Goal: Task Accomplishment & Management: Use online tool/utility

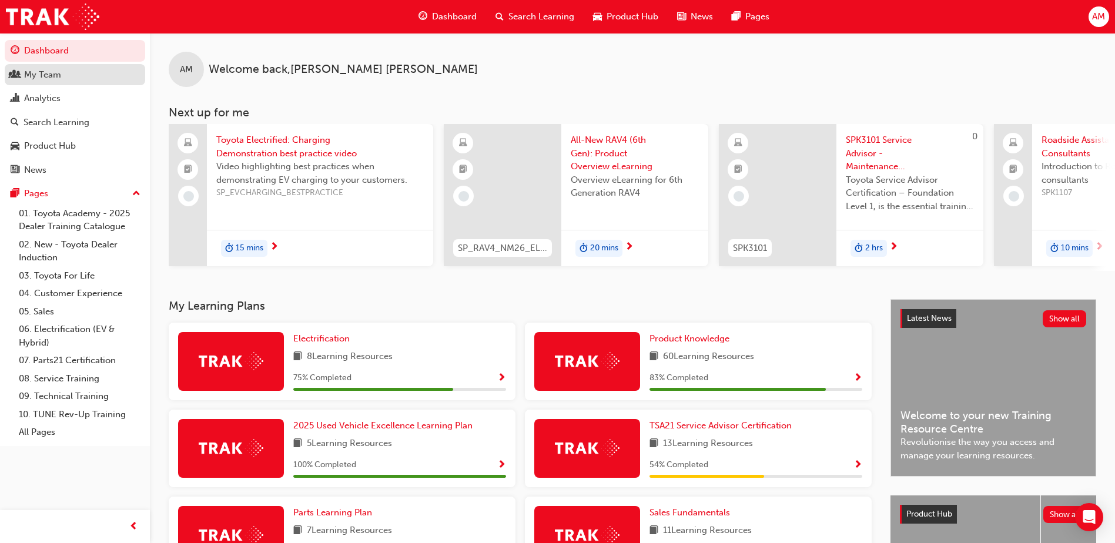
click at [59, 79] on div "My Team" at bounding box center [42, 75] width 37 height 14
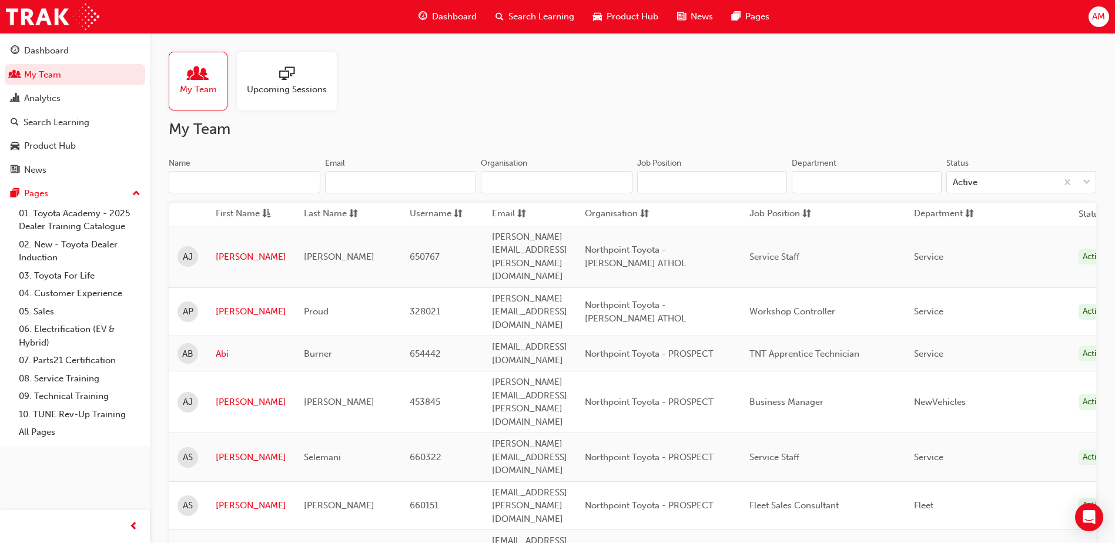
click at [274, 187] on input "Name" at bounding box center [245, 182] width 152 height 22
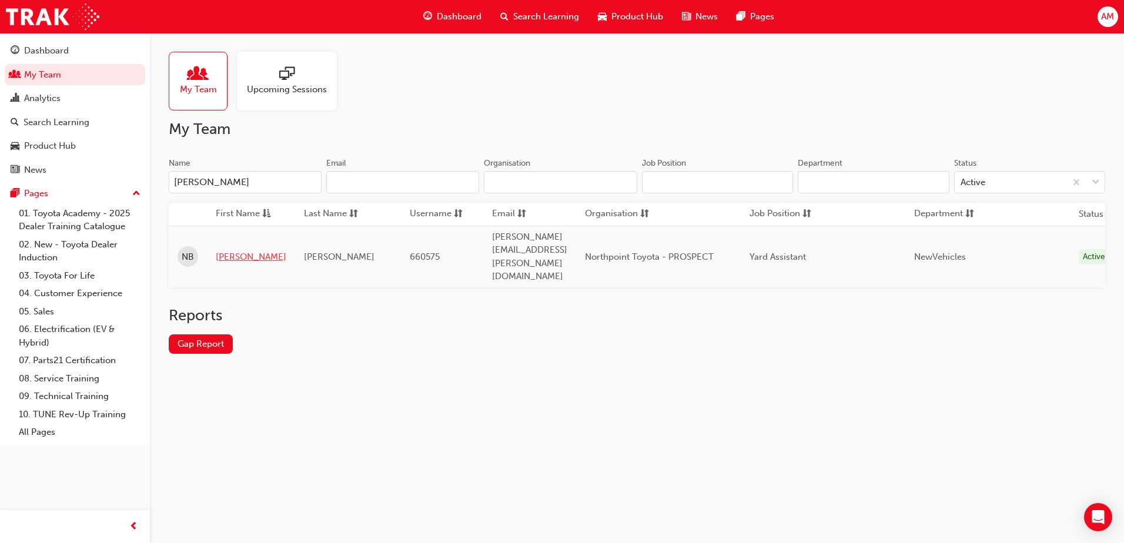
type input "[PERSON_NAME]"
click at [225, 250] on link "[PERSON_NAME]" at bounding box center [251, 257] width 71 height 14
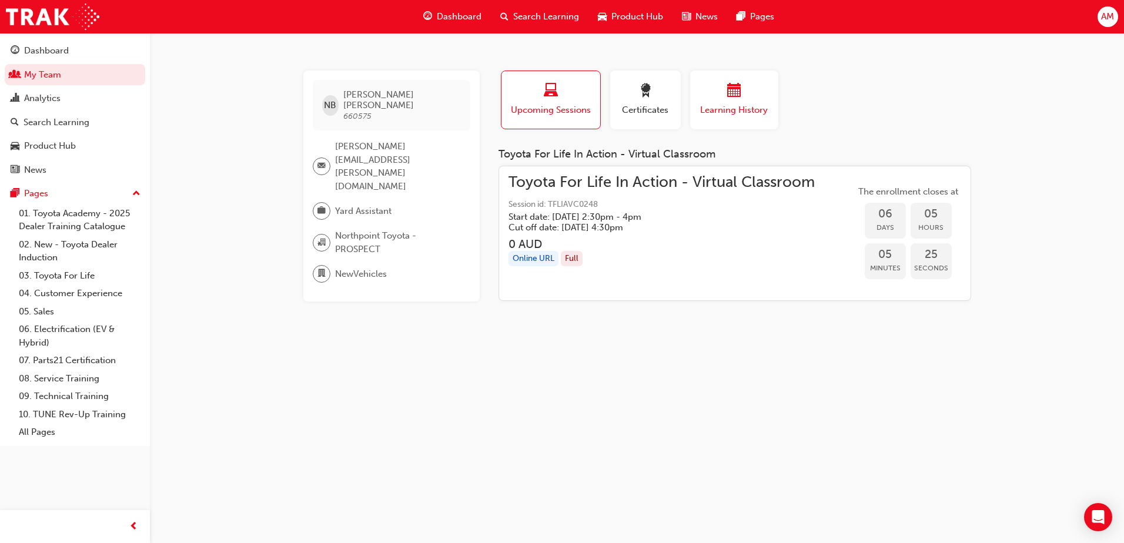
click at [745, 91] on div "button" at bounding box center [734, 92] width 71 height 18
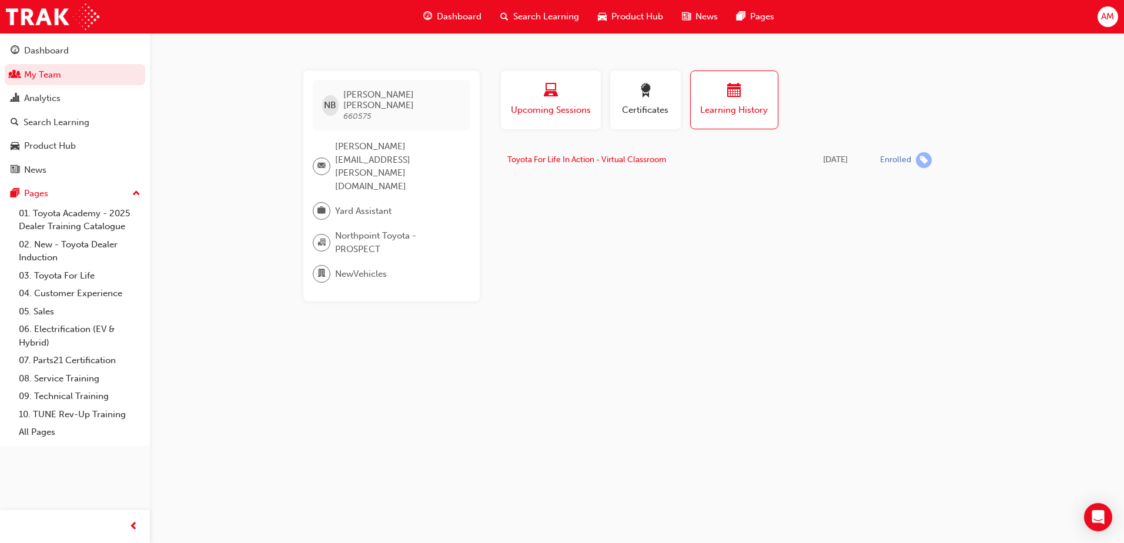
click at [578, 95] on div "button" at bounding box center [551, 92] width 82 height 18
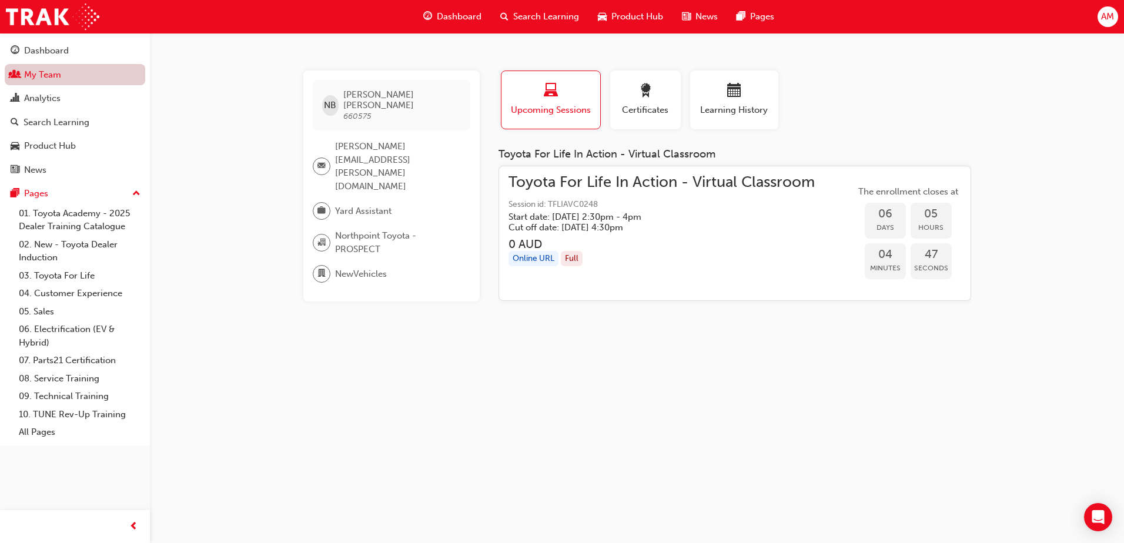
click at [83, 76] on link "My Team" at bounding box center [75, 75] width 141 height 22
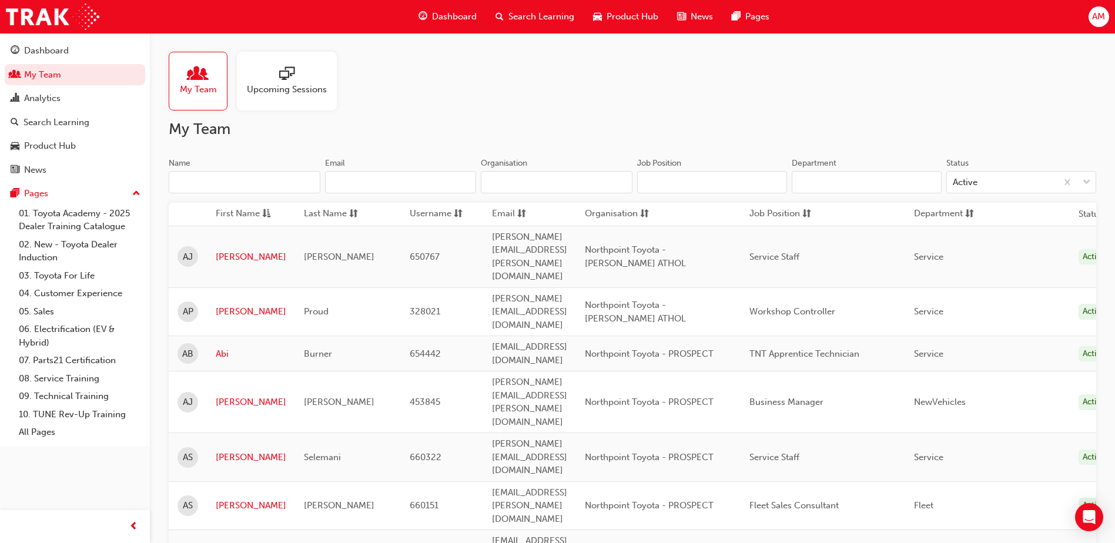
click at [236, 182] on input "Name" at bounding box center [245, 182] width 152 height 22
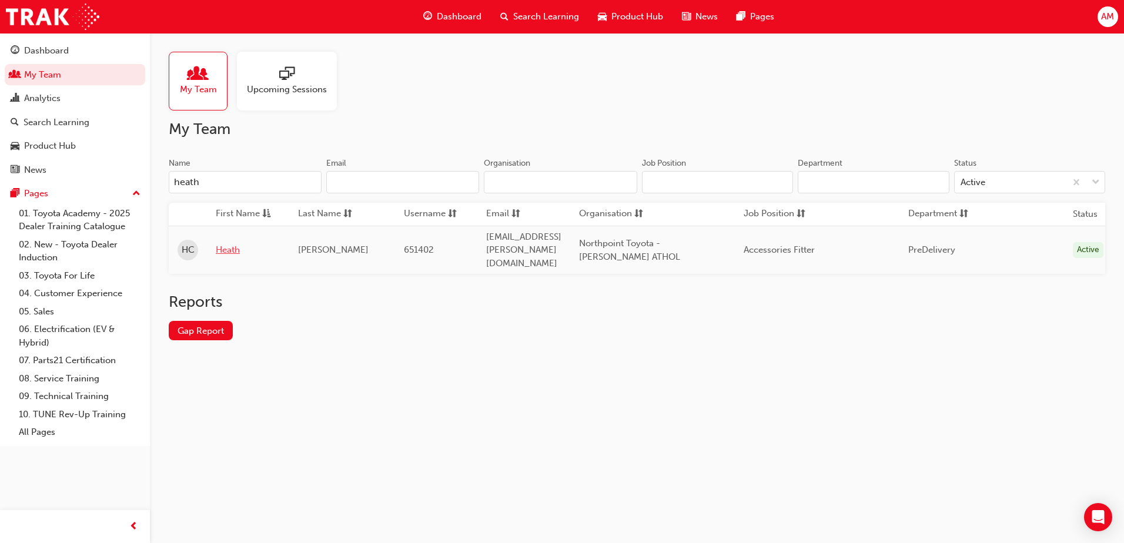
type input "heath"
drag, startPoint x: 228, startPoint y: 242, endPoint x: 233, endPoint y: 234, distance: 9.3
click at [228, 243] on link "Heath" at bounding box center [248, 250] width 65 height 14
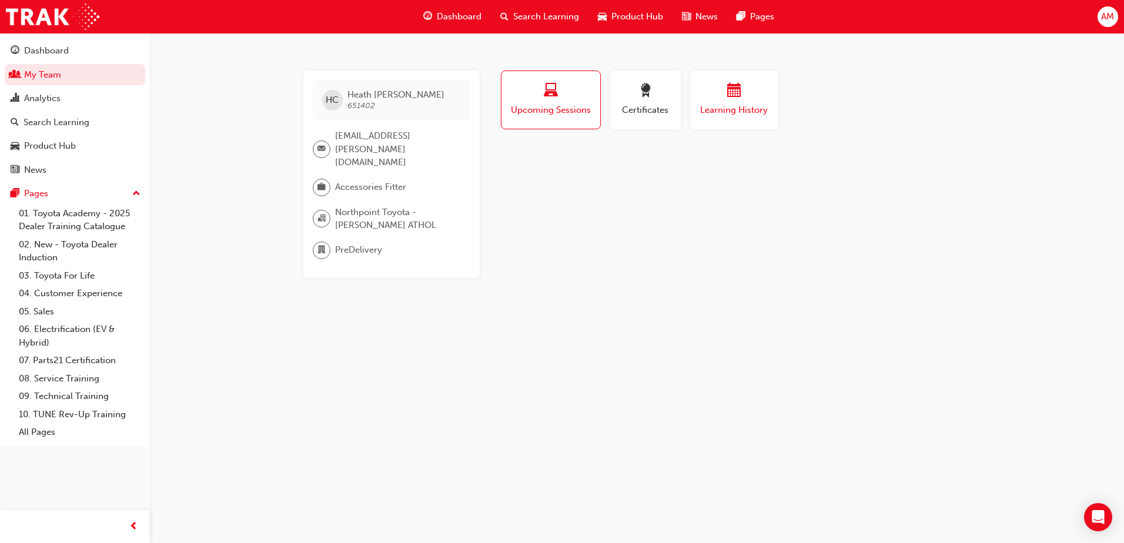
click at [754, 92] on div "button" at bounding box center [734, 92] width 71 height 18
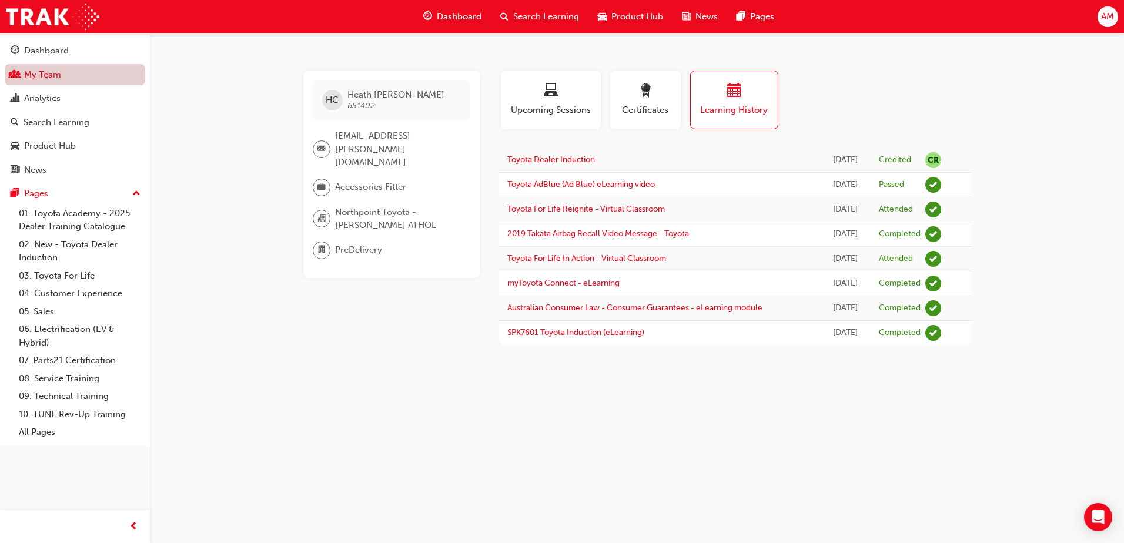
click at [63, 74] on link "My Team" at bounding box center [75, 75] width 141 height 22
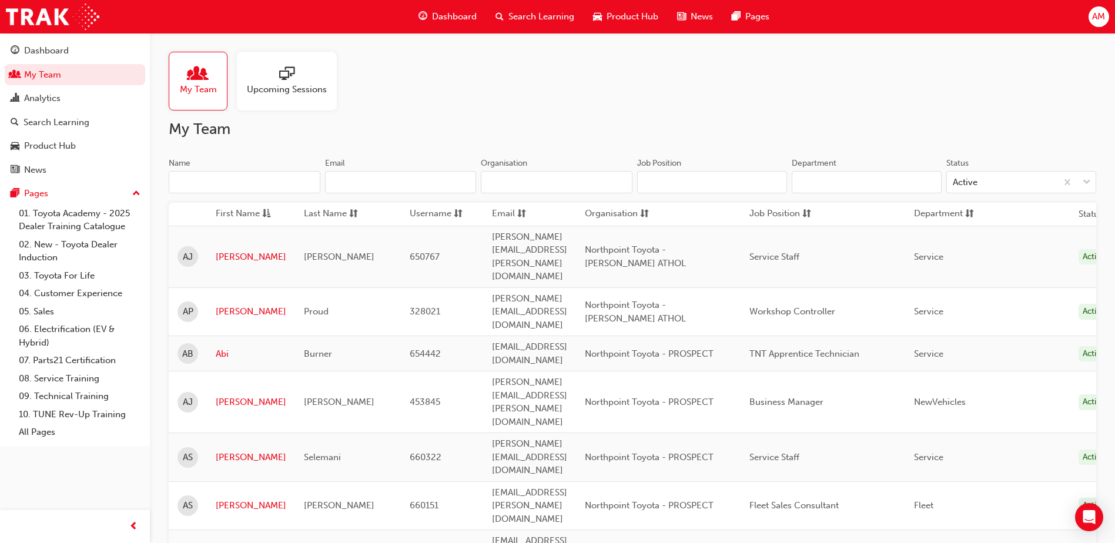
click at [201, 182] on input "Name" at bounding box center [245, 182] width 152 height 22
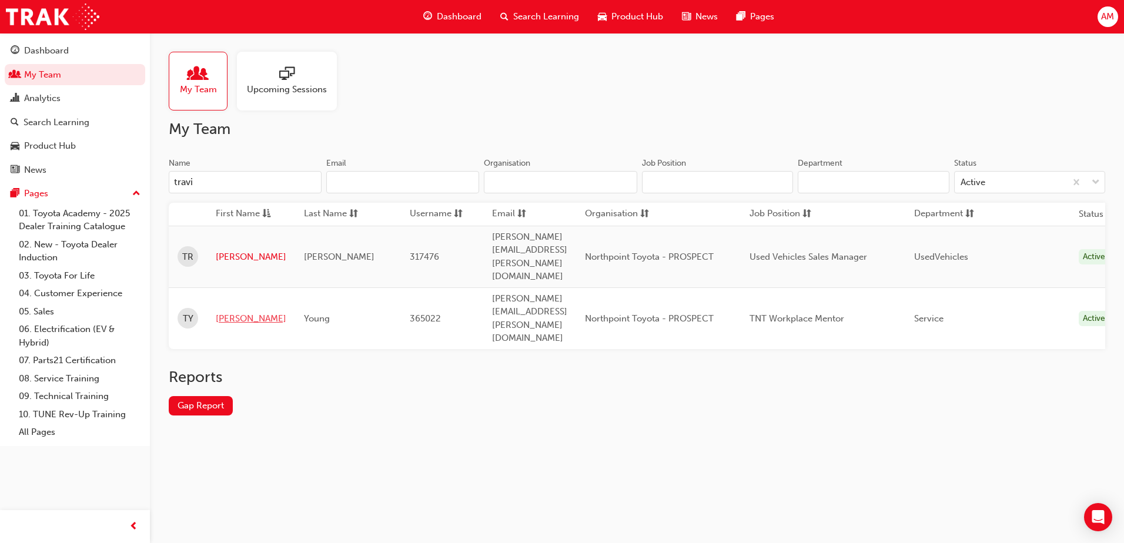
type input "travi"
click at [225, 312] on link "[PERSON_NAME]" at bounding box center [251, 319] width 71 height 14
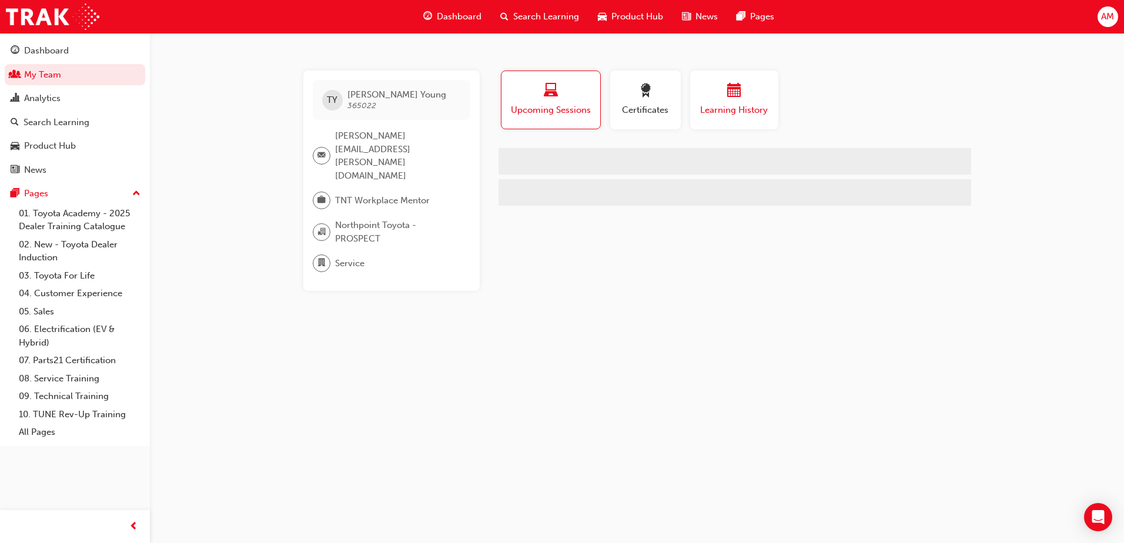
click at [734, 109] on span "Learning History" at bounding box center [734, 110] width 71 height 14
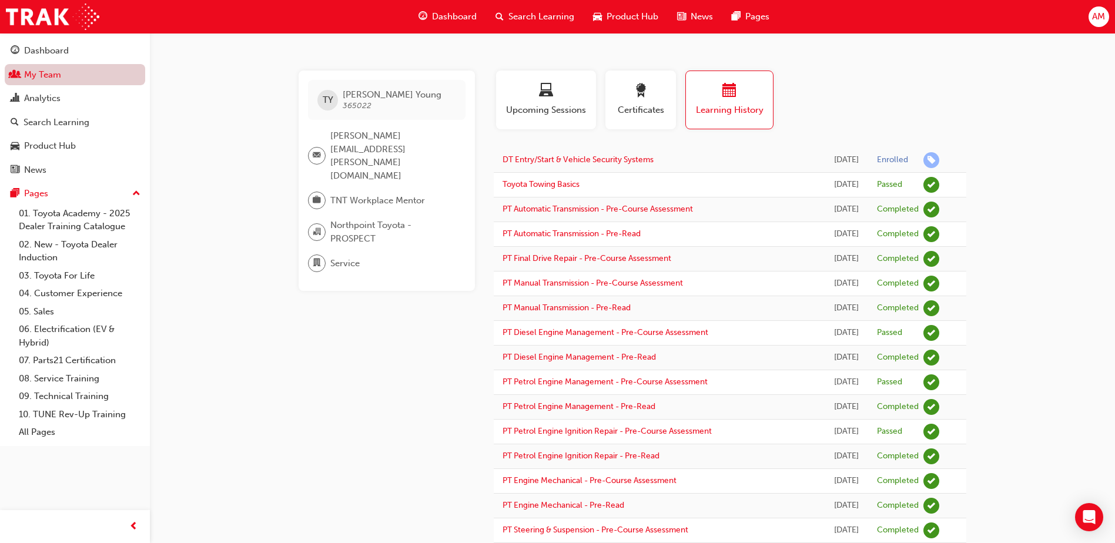
click at [68, 80] on link "My Team" at bounding box center [75, 75] width 141 height 22
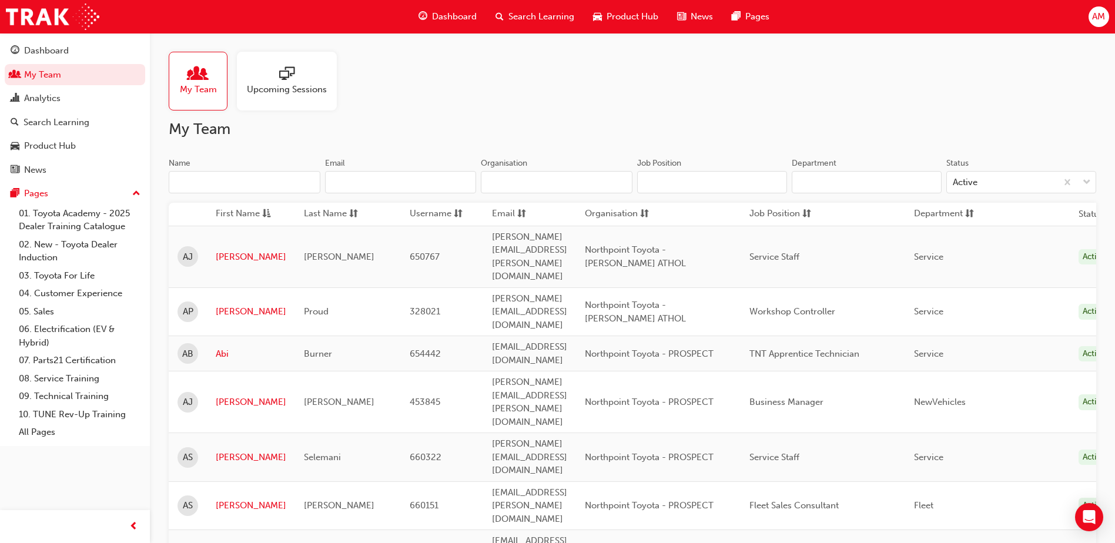
click at [211, 178] on input "Name" at bounding box center [245, 182] width 152 height 22
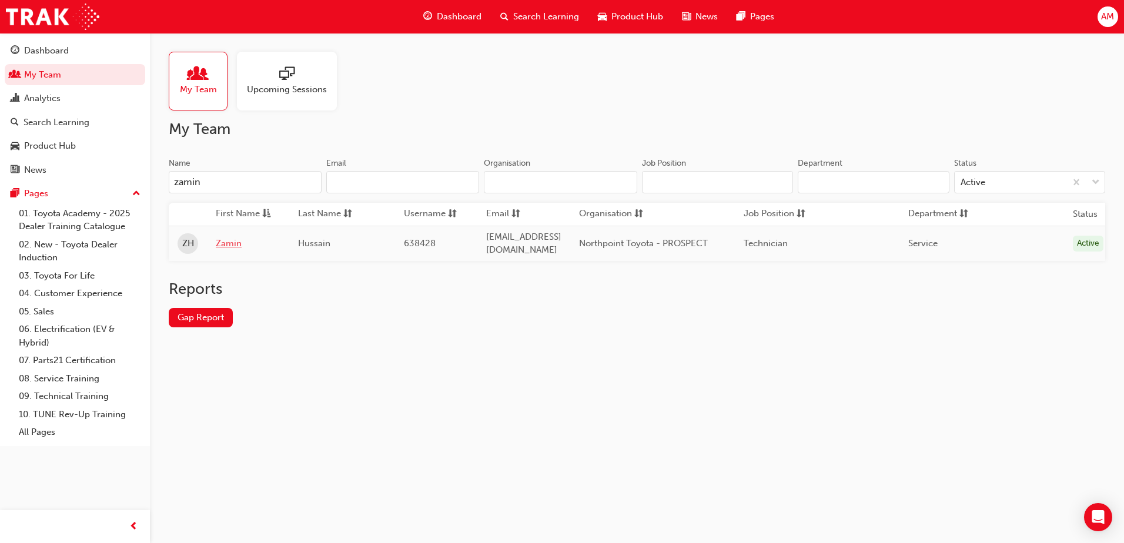
type input "zamin"
click at [242, 240] on link "Zamin" at bounding box center [248, 244] width 65 height 14
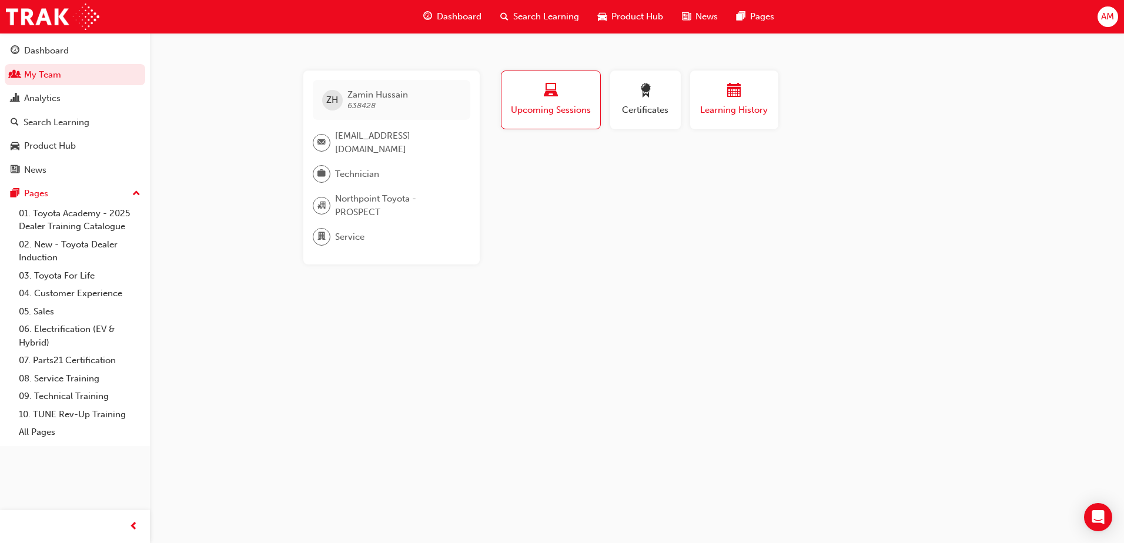
click at [728, 101] on div "Learning History" at bounding box center [734, 100] width 71 height 34
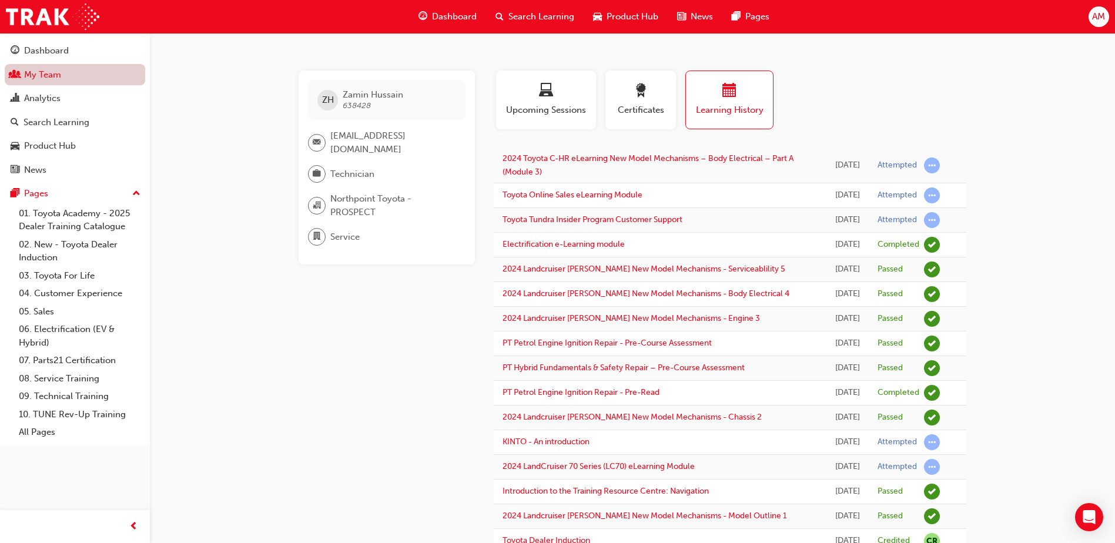
click at [61, 76] on link "My Team" at bounding box center [75, 75] width 141 height 22
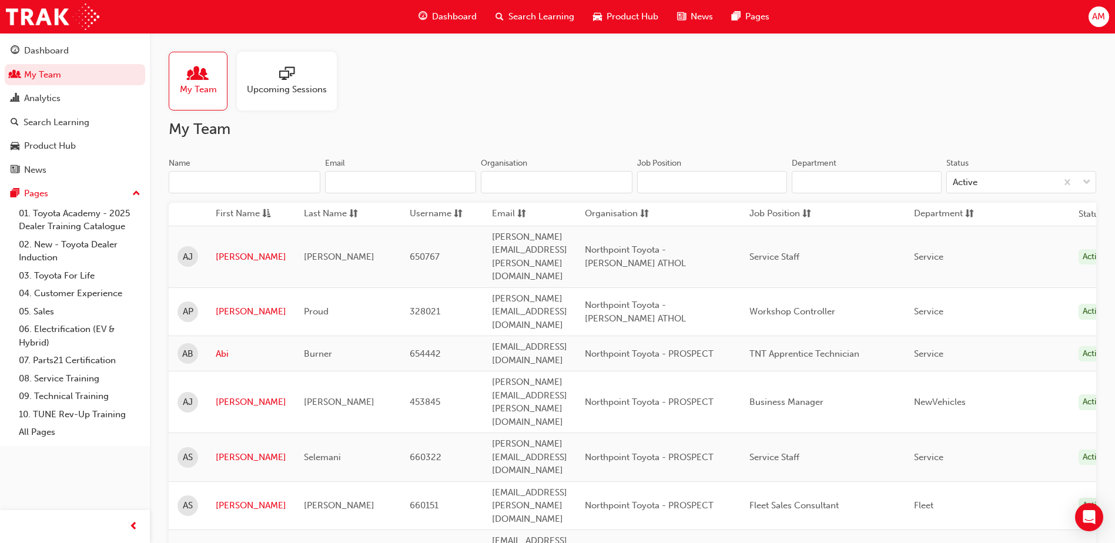
click at [228, 183] on input "Name" at bounding box center [245, 182] width 152 height 22
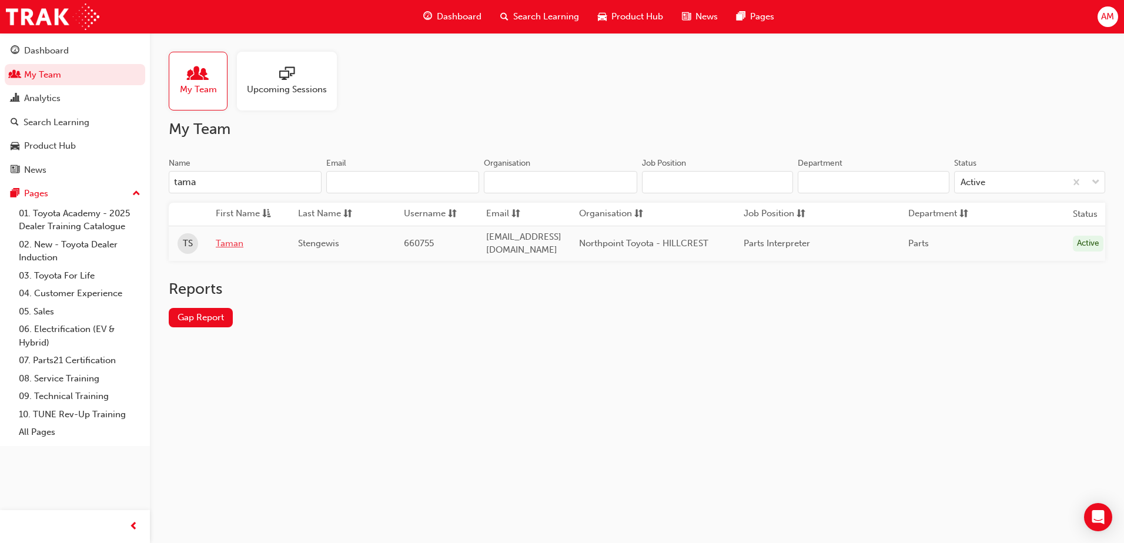
type input "tama"
click at [232, 237] on link "Taman" at bounding box center [248, 244] width 65 height 14
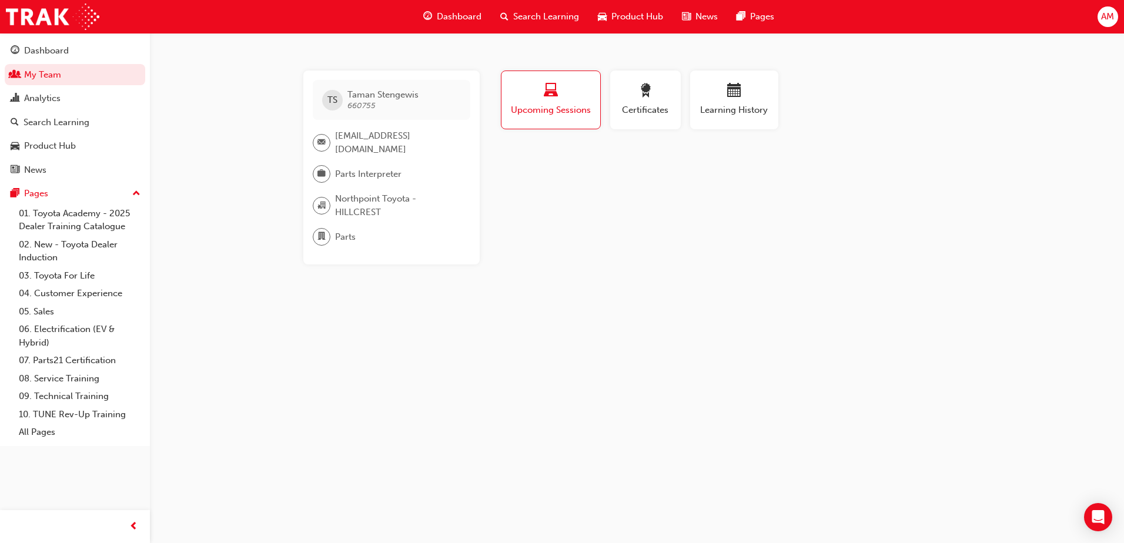
click at [538, 399] on div "TS Taman Stengewis 660755 [EMAIL_ADDRESS][DOMAIN_NAME] Parts Interpreter Northp…" at bounding box center [562, 271] width 1124 height 543
click at [51, 48] on div "Dashboard" at bounding box center [46, 51] width 45 height 14
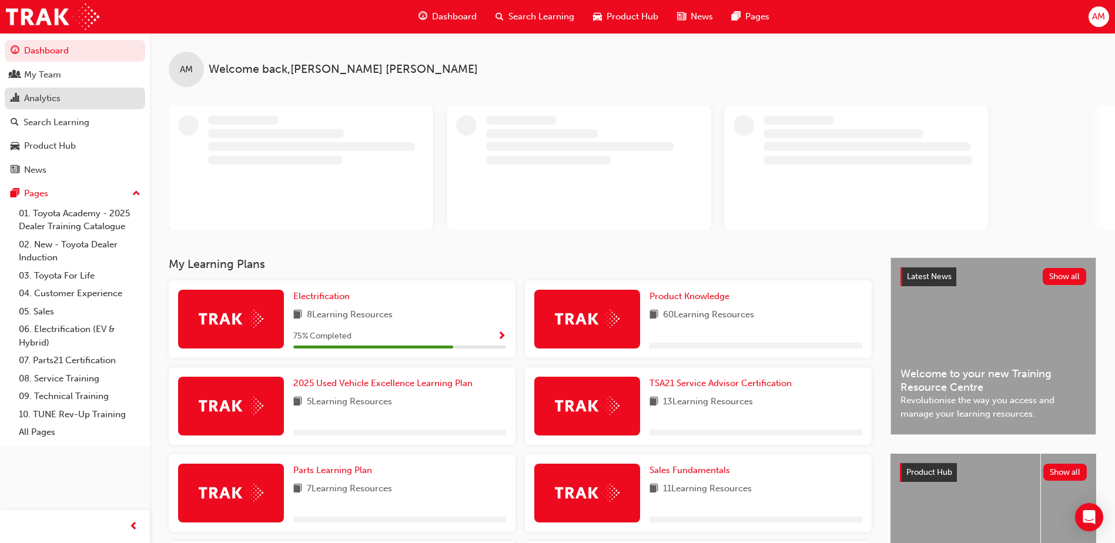
click at [49, 97] on div "Analytics" at bounding box center [42, 99] width 36 height 14
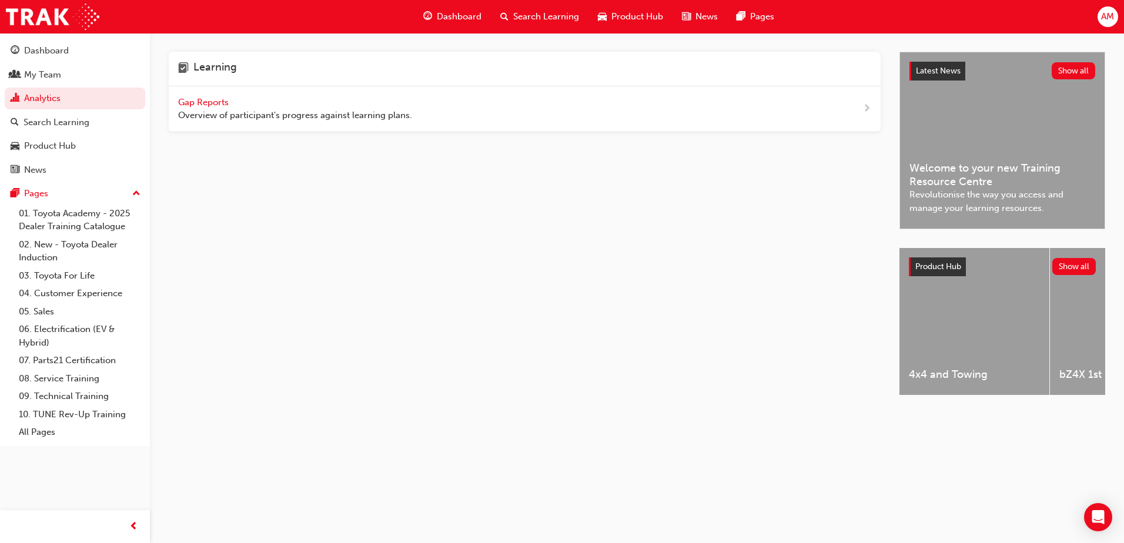
click at [215, 105] on span "Gap Reports" at bounding box center [204, 102] width 53 height 11
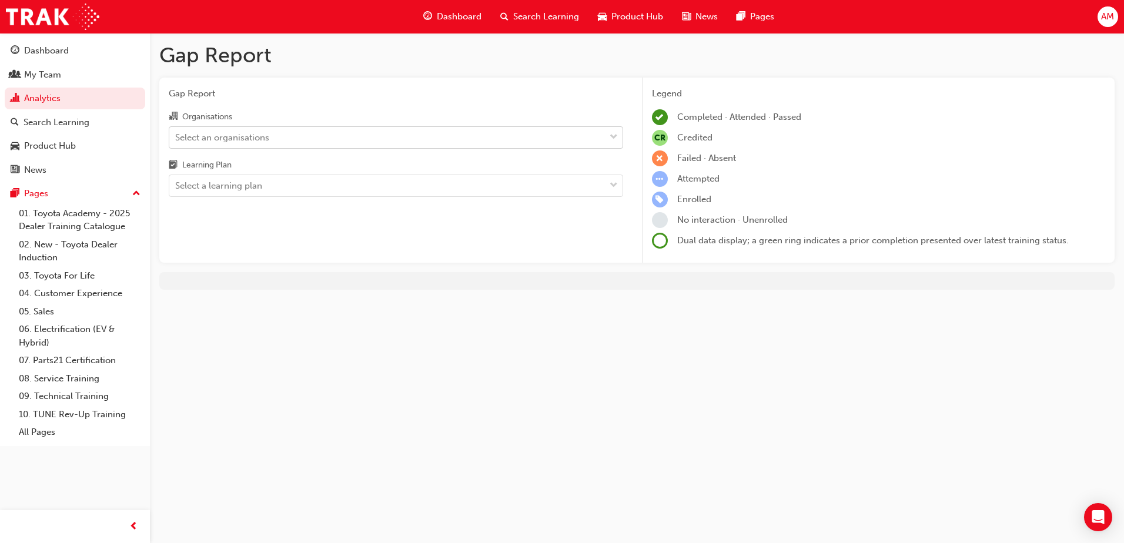
click at [259, 138] on div "Select an organisations" at bounding box center [222, 138] width 94 height 14
click at [176, 138] on input "Organisations Select an organisations" at bounding box center [175, 137] width 1 height 10
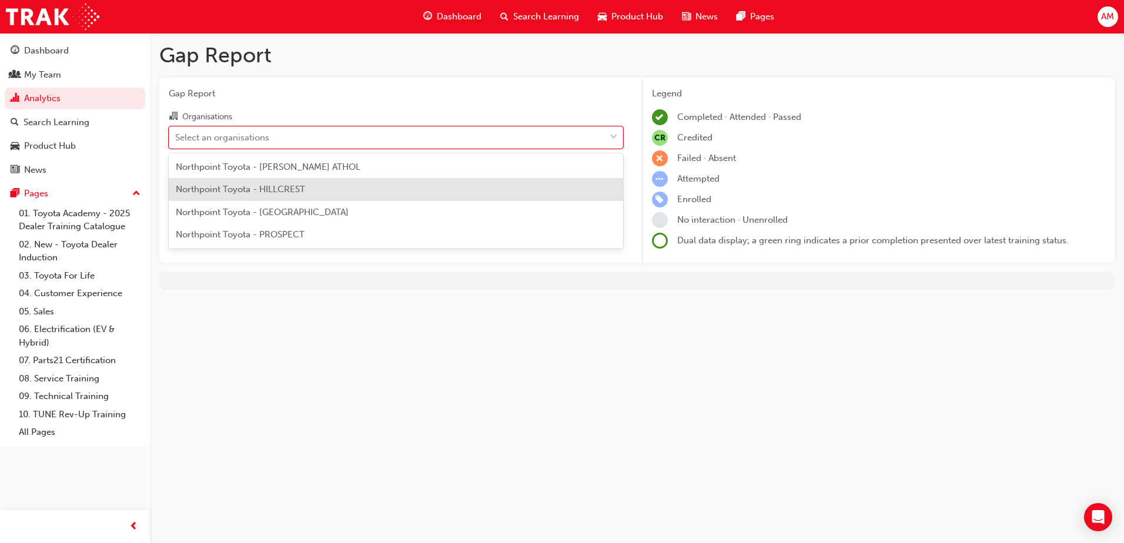
click at [270, 192] on span "Northpoint Toyota - HILLCREST" at bounding box center [240, 189] width 129 height 11
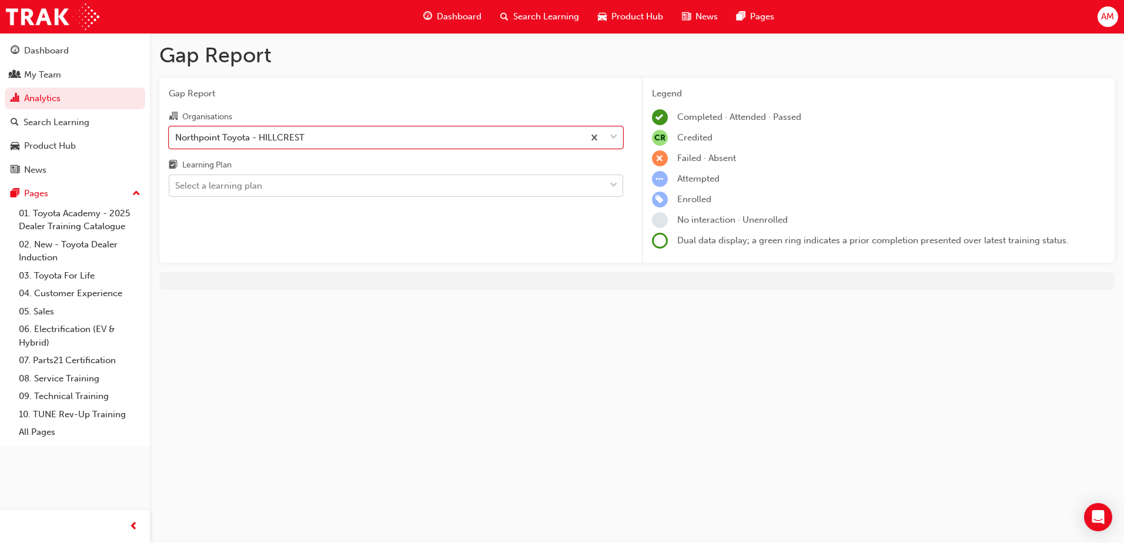
click at [249, 186] on div "Select a learning plan" at bounding box center [218, 186] width 87 height 14
click at [176, 186] on input "Learning Plan Select a learning plan" at bounding box center [175, 186] width 1 height 10
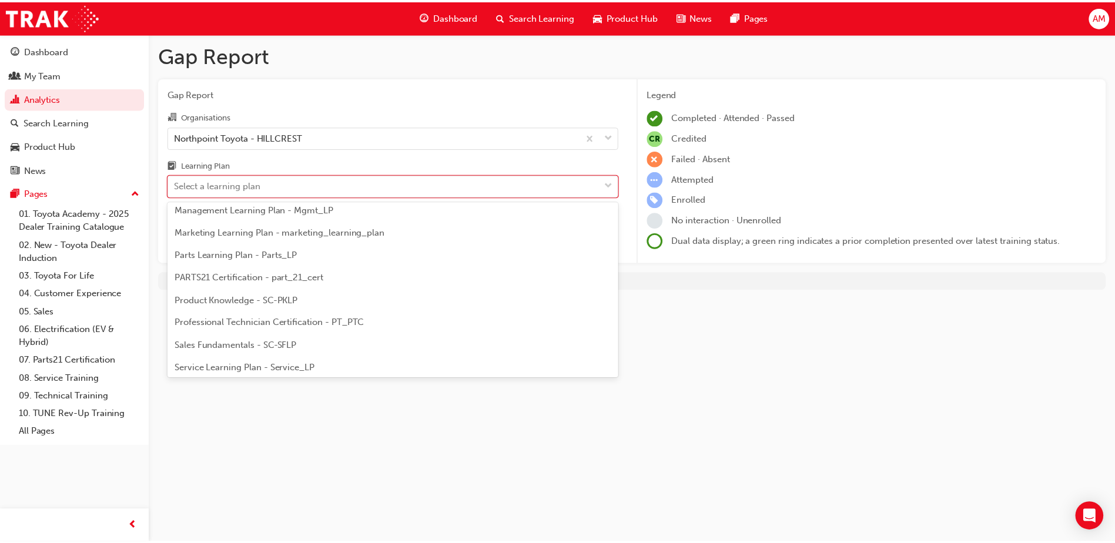
scroll to position [302, 0]
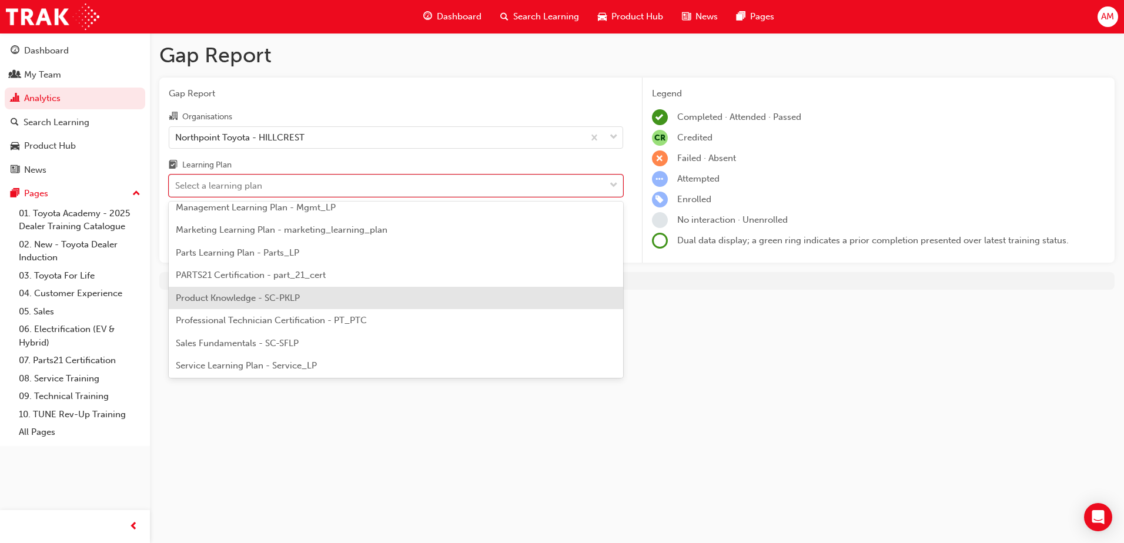
click at [347, 300] on div "Product Knowledge - SC-PKLP" at bounding box center [396, 298] width 455 height 23
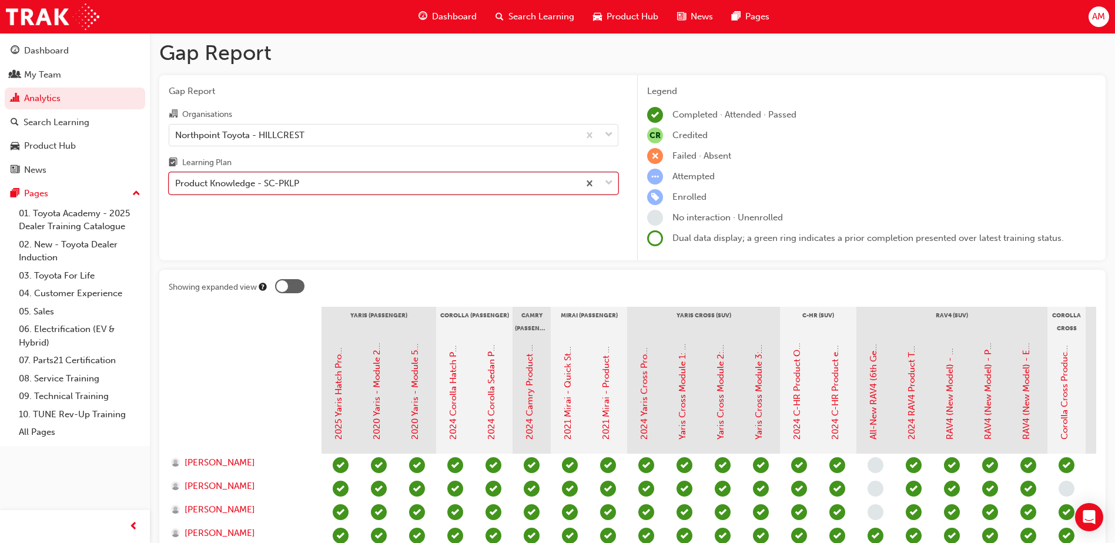
scroll to position [1, 0]
click at [249, 143] on div "Northpoint Toyota - HILLCREST" at bounding box center [239, 137] width 129 height 14
click at [176, 141] on input "Organisations Northpoint Toyota - HILLCREST" at bounding box center [175, 136] width 1 height 10
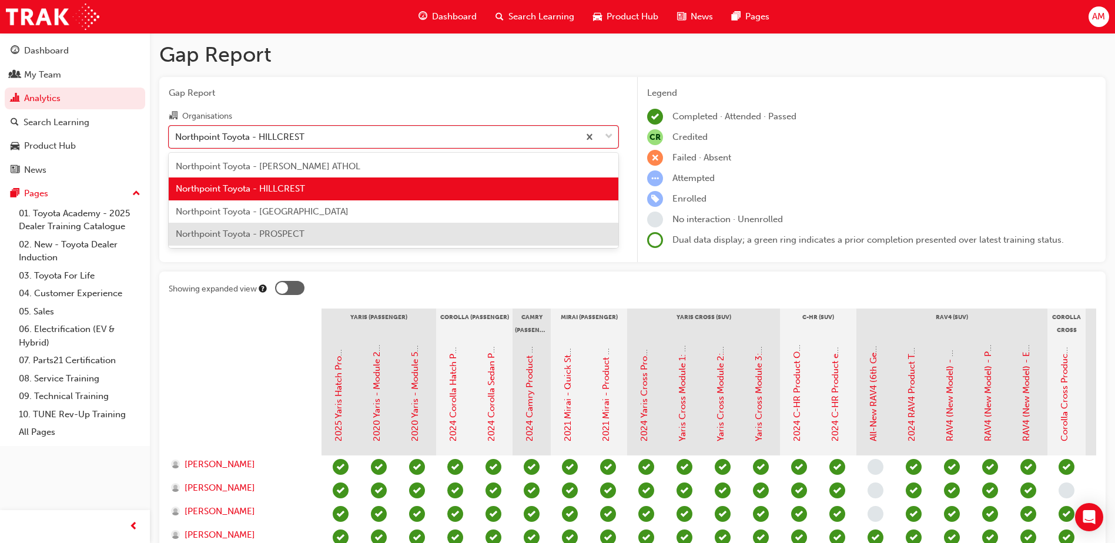
click at [270, 226] on div "Northpoint Toyota - PROSPECT" at bounding box center [394, 234] width 450 height 23
